Goal: Use online tool/utility: Utilize a website feature to perform a specific function

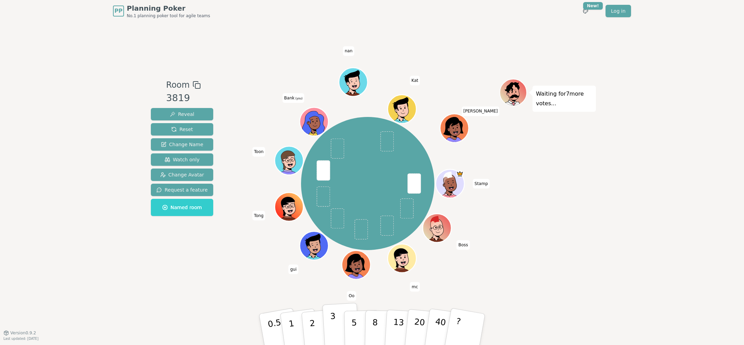
click at [328, 324] on button "3" at bounding box center [341, 330] width 38 height 54
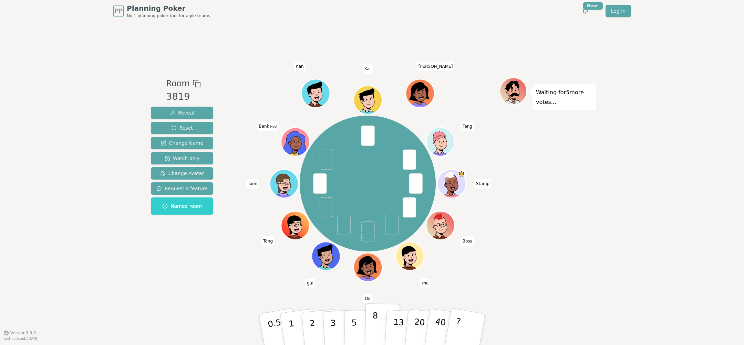
click at [372, 321] on button "8" at bounding box center [382, 330] width 35 height 52
click at [636, 223] on div "PP Planning Poker No.1 planning poker tool for agile teams Toggle theme New! Lo…" at bounding box center [372, 172] width 744 height 345
click at [372, 323] on button "8" at bounding box center [382, 330] width 35 height 52
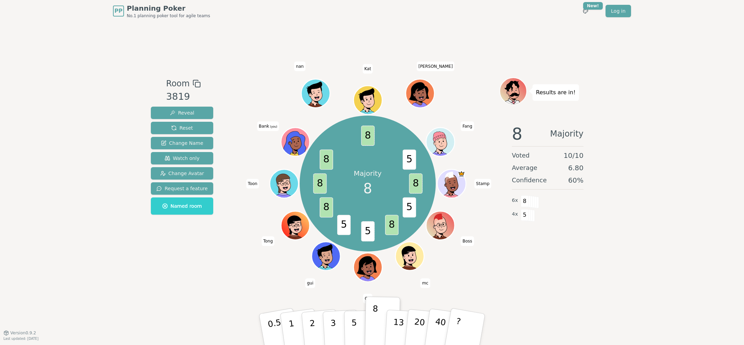
click at [261, 271] on div "Majority 8 8 5 8 5 5 8 8 8 8 5 Stamp Boss mc Oo gui Tong Toon Bank (you) nan [P…" at bounding box center [367, 184] width 263 height 188
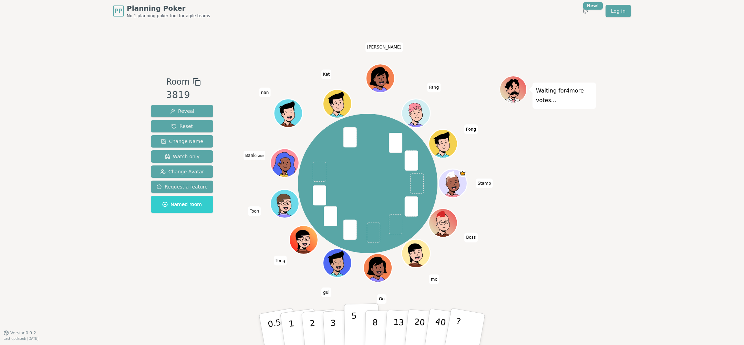
click at [361, 334] on button "5" at bounding box center [361, 330] width 35 height 52
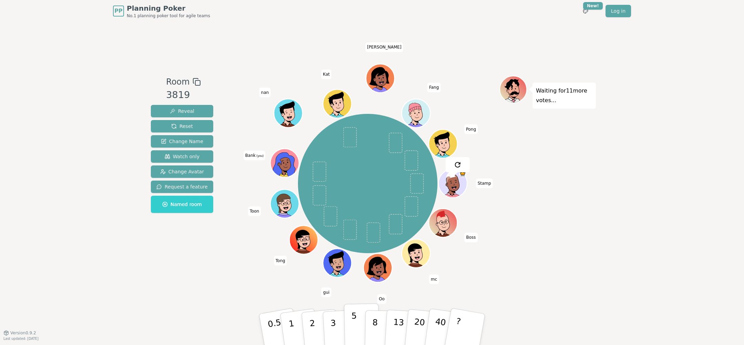
click at [357, 324] on button "5" at bounding box center [361, 330] width 35 height 52
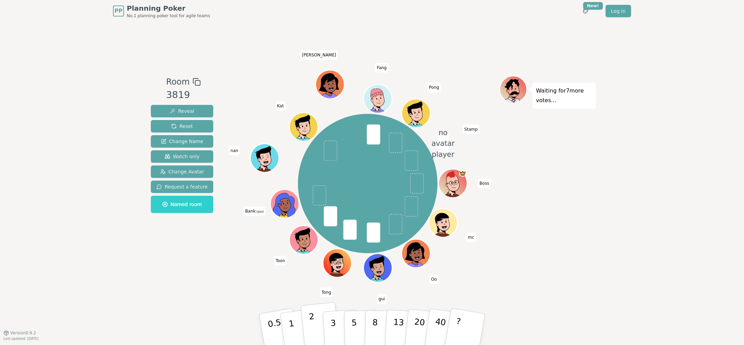
click at [318, 325] on button "2" at bounding box center [320, 330] width 39 height 55
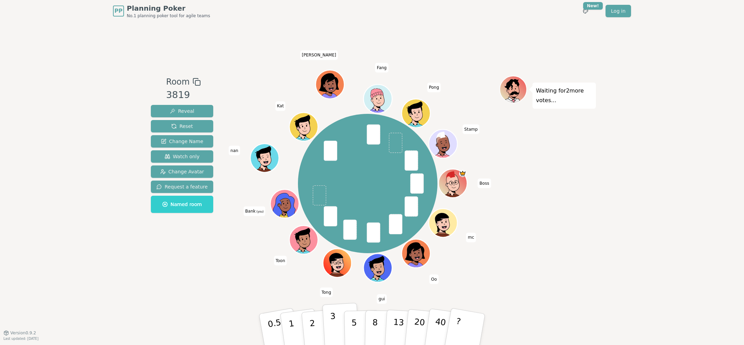
click at [335, 326] on button "3" at bounding box center [341, 330] width 38 height 54
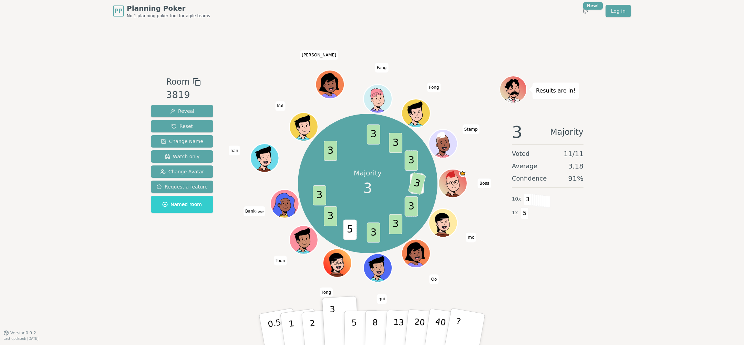
click at [583, 299] on div "Room 3819 Reveal Reset Change Name Watch only Change Avatar Request a feature N…" at bounding box center [372, 177] width 448 height 311
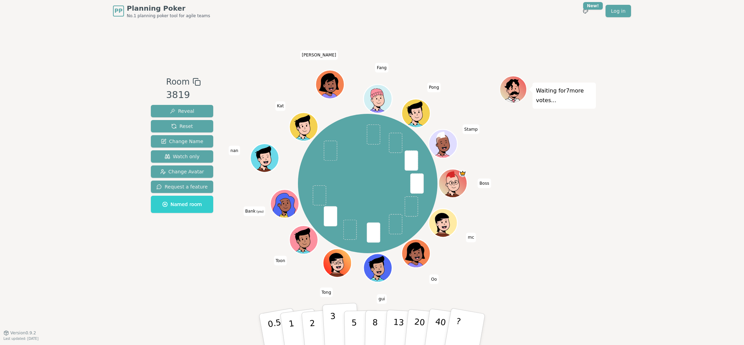
click at [340, 331] on button "3" at bounding box center [341, 330] width 38 height 54
click at [350, 321] on button "5" at bounding box center [361, 330] width 35 height 52
click at [147, 295] on div "PP Planning Poker No.1 planning poker tool for agile teams Toggle theme New! Lo…" at bounding box center [372, 172] width 744 height 345
click at [356, 315] on button "5" at bounding box center [361, 330] width 35 height 52
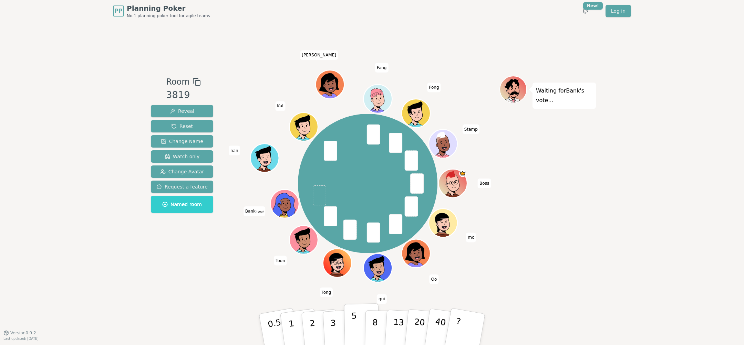
click at [351, 327] on button "5" at bounding box center [361, 330] width 35 height 52
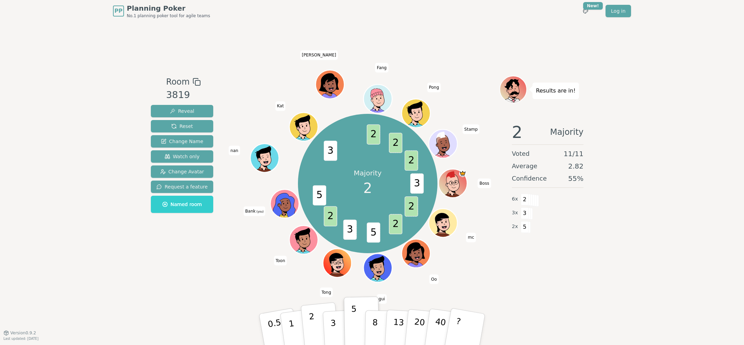
click at [319, 325] on button "2" at bounding box center [320, 330] width 39 height 55
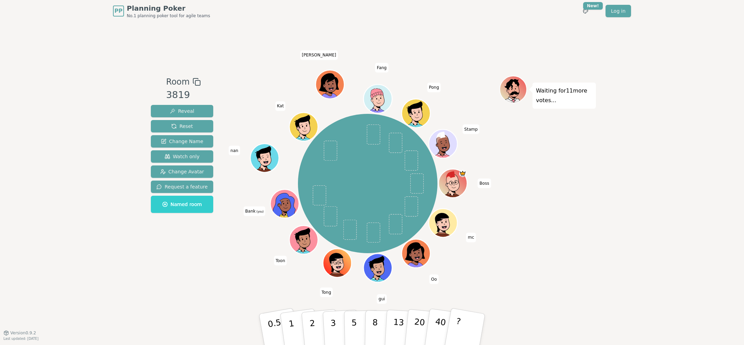
click at [615, 261] on div "PP Planning Poker No.1 planning poker tool for agile teams Toggle theme New! Lo…" at bounding box center [372, 172] width 744 height 345
click at [357, 323] on button "5" at bounding box center [361, 330] width 35 height 52
click at [166, 271] on div "Room 3819 Reveal Reset Change Name Watch only Change Avatar Request a feature N…" at bounding box center [182, 177] width 68 height 203
click at [357, 323] on button "5" at bounding box center [361, 330] width 35 height 52
click at [378, 322] on button "8" at bounding box center [382, 330] width 35 height 52
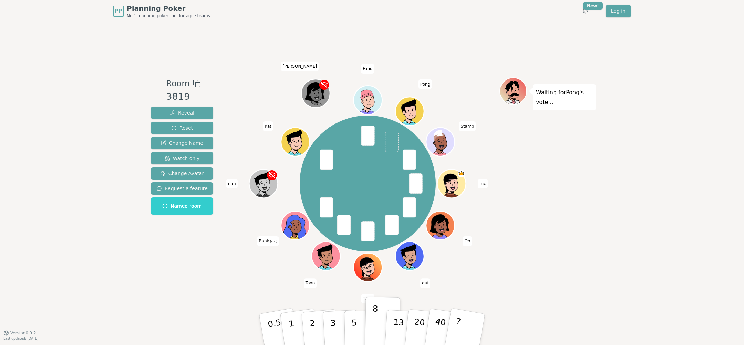
click at [47, 101] on div "PP Planning Poker No.1 planning poker tool for agile teams Toggle theme New! Lo…" at bounding box center [372, 172] width 744 height 345
